Goal: Browse casually: Explore the website without a specific task or goal

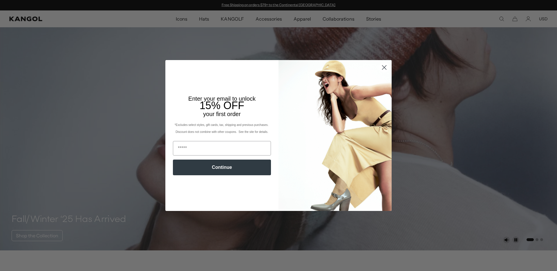
scroll to position [1209, 0]
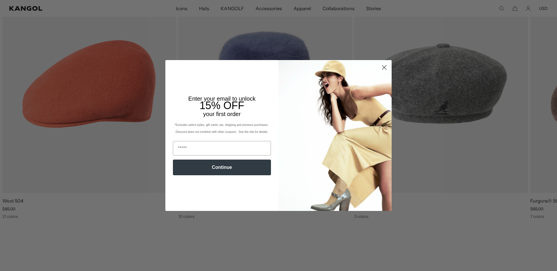
click at [386, 72] on circle "Close dialog" at bounding box center [385, 68] width 10 height 10
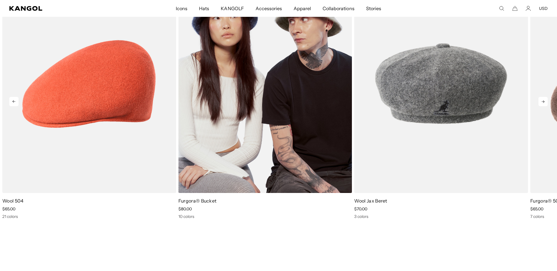
scroll to position [1374, 0]
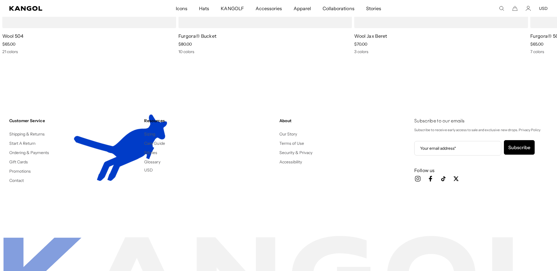
click at [208, 10] on span "Hats" at bounding box center [204, 8] width 10 height 17
click at [203, 9] on span "Hats" at bounding box center [204, 8] width 10 height 17
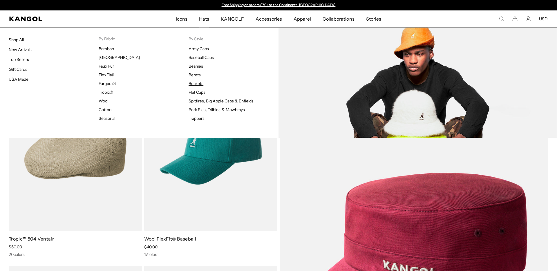
click at [195, 85] on link "Buckets" at bounding box center [196, 83] width 15 height 5
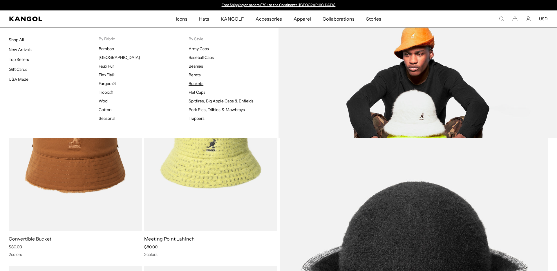
click at [195, 82] on link "Buckets" at bounding box center [196, 83] width 15 height 5
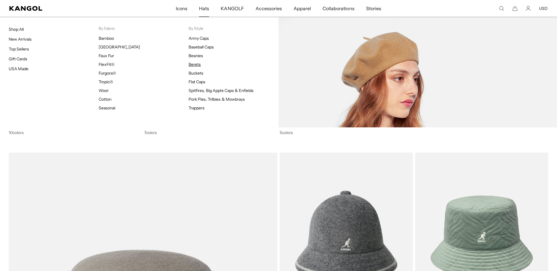
scroll to position [0, 120]
click at [197, 63] on link "Berets" at bounding box center [195, 64] width 12 height 5
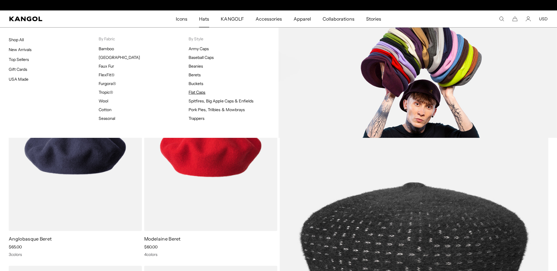
scroll to position [0, 120]
click at [193, 93] on link "Flat Caps" at bounding box center [197, 92] width 17 height 5
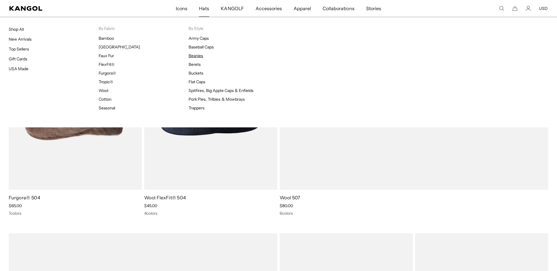
scroll to position [0, 120]
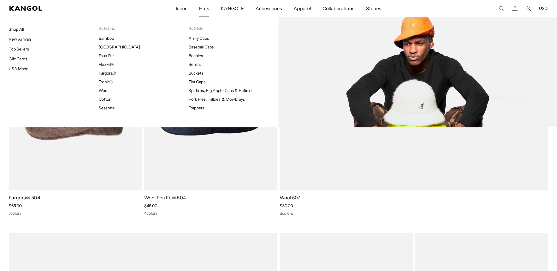
click at [196, 71] on link "Buckets" at bounding box center [196, 73] width 15 height 5
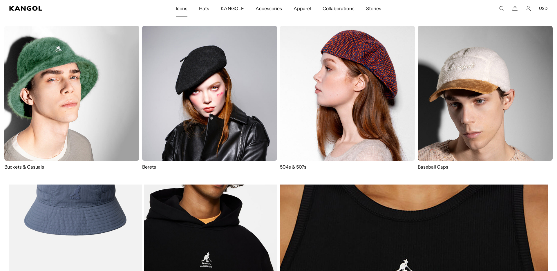
scroll to position [3463, 0]
click at [187, 9] on span "Icons" at bounding box center [182, 8] width 12 height 17
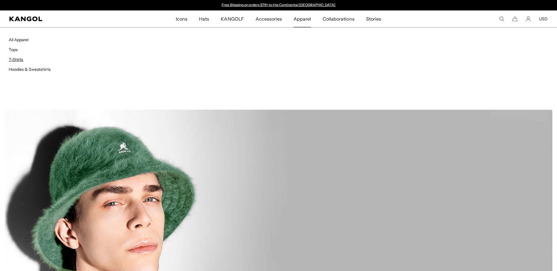
click at [16, 58] on link "T-Shirts" at bounding box center [16, 59] width 15 height 5
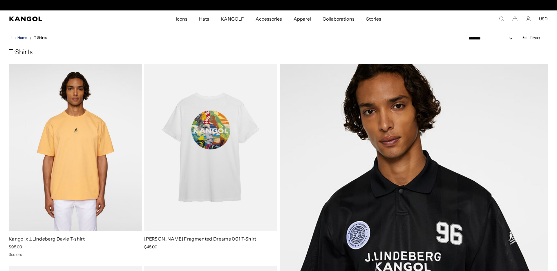
scroll to position [0, 120]
click at [25, 38] on span "Home" at bounding box center [21, 38] width 11 height 4
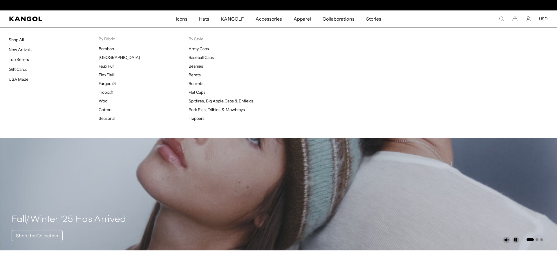
scroll to position [0, 120]
click at [21, 60] on link "Top Sellers" at bounding box center [19, 59] width 20 height 5
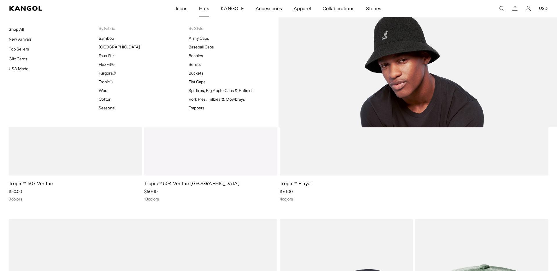
scroll to position [0, 120]
click at [105, 48] on link "[GEOGRAPHIC_DATA]" at bounding box center [119, 46] width 41 height 5
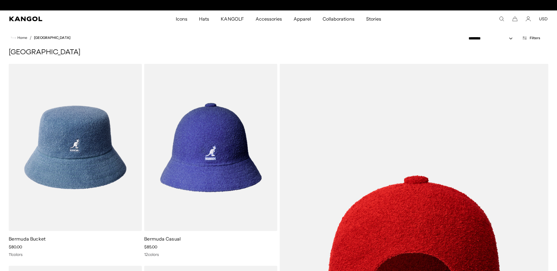
scroll to position [0, 120]
